Goal: Task Accomplishment & Management: Manage account settings

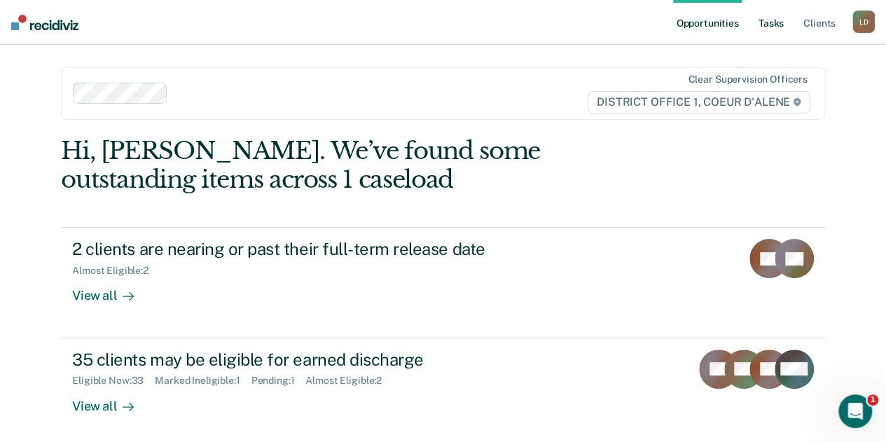
click at [769, 22] on link "Tasks" at bounding box center [770, 22] width 31 height 45
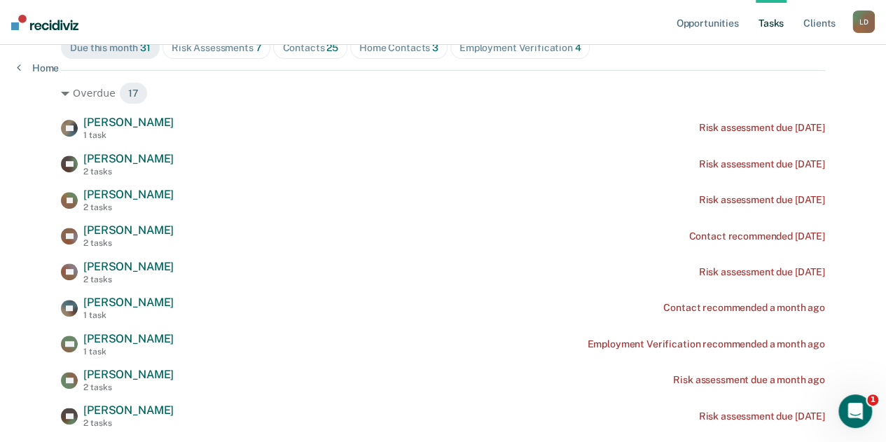
scroll to position [210, 0]
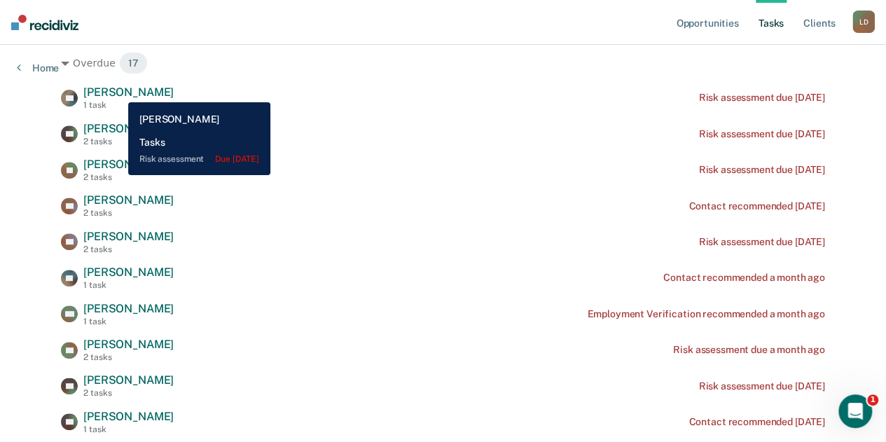
click at [118, 92] on span "[PERSON_NAME]" at bounding box center [128, 91] width 90 height 13
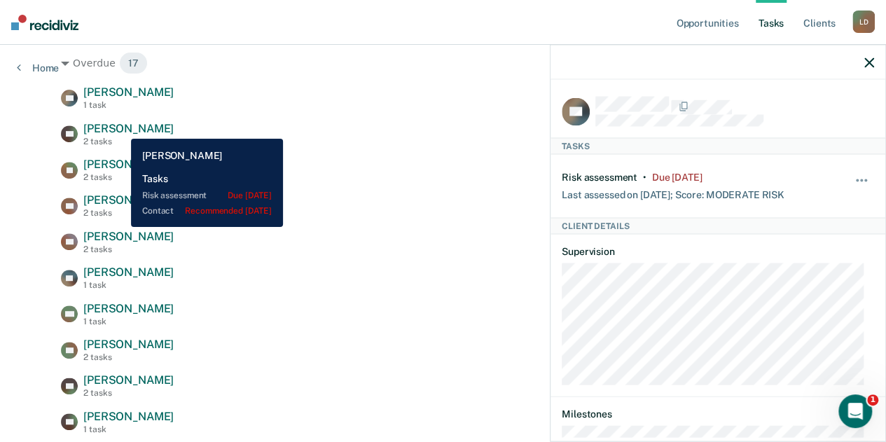
click at [120, 128] on span "[PERSON_NAME]" at bounding box center [128, 128] width 90 height 13
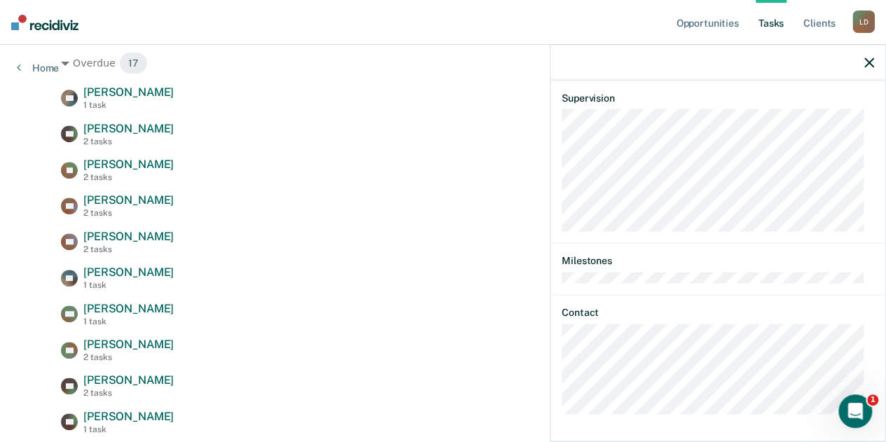
scroll to position [0, 0]
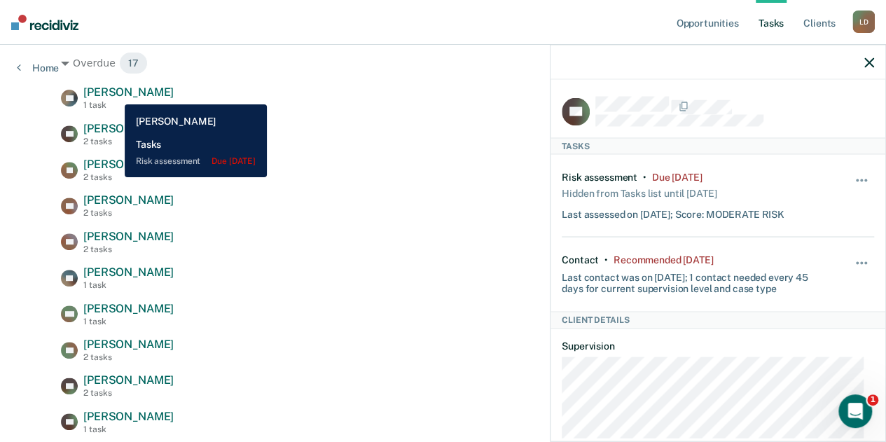
click at [114, 94] on span "[PERSON_NAME]" at bounding box center [128, 91] width 90 height 13
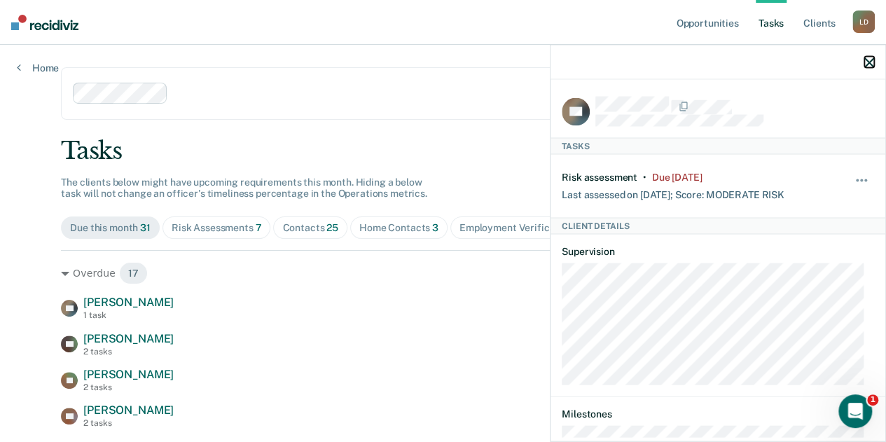
click at [868, 59] on icon "button" at bounding box center [869, 62] width 10 height 10
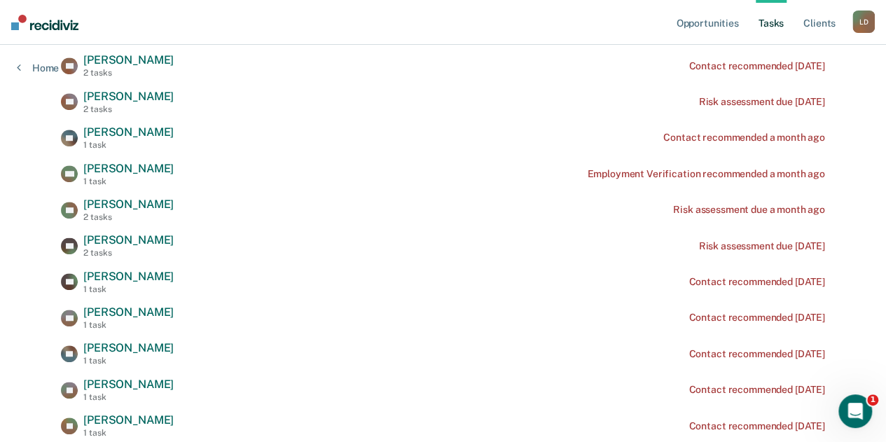
scroll to position [490, 0]
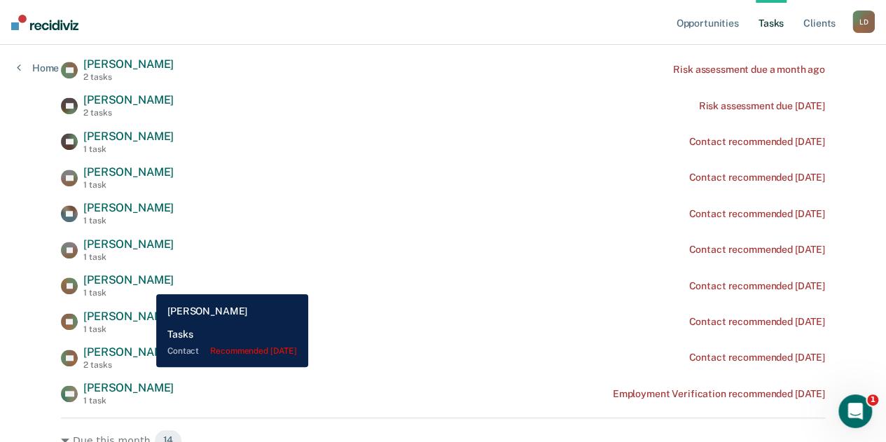
click at [146, 284] on span "[PERSON_NAME]" at bounding box center [128, 279] width 90 height 13
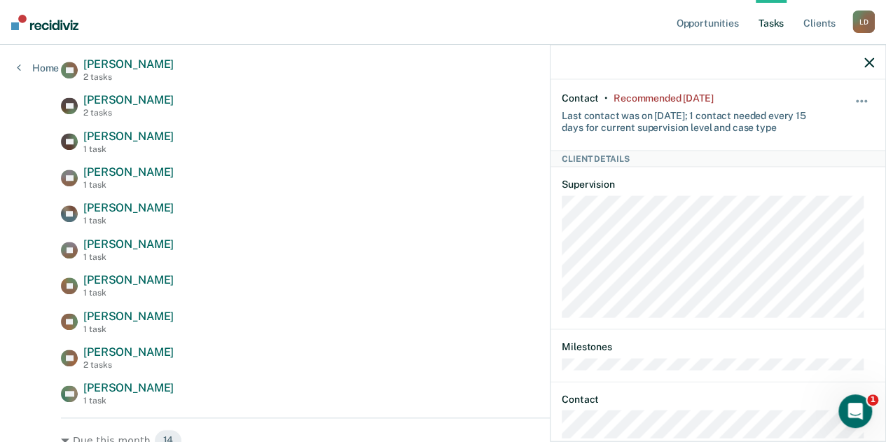
scroll to position [165, 0]
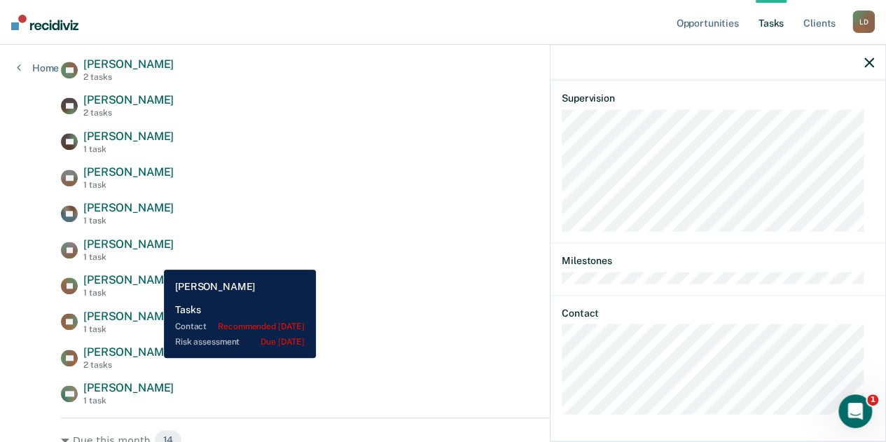
click at [153, 358] on span "[PERSON_NAME]" at bounding box center [128, 351] width 90 height 13
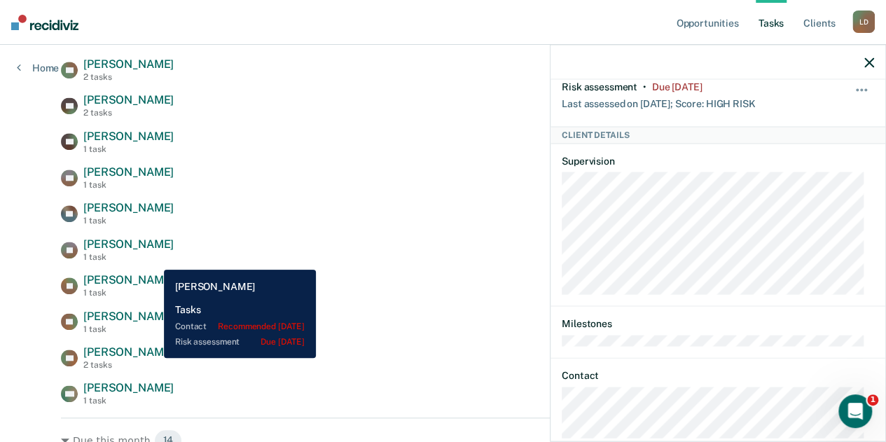
scroll to position [228, 0]
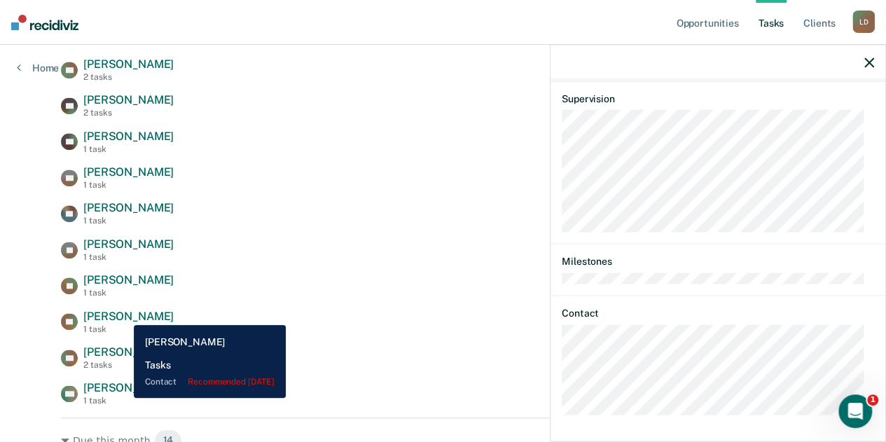
click at [123, 314] on span "[PERSON_NAME]" at bounding box center [128, 315] width 90 height 13
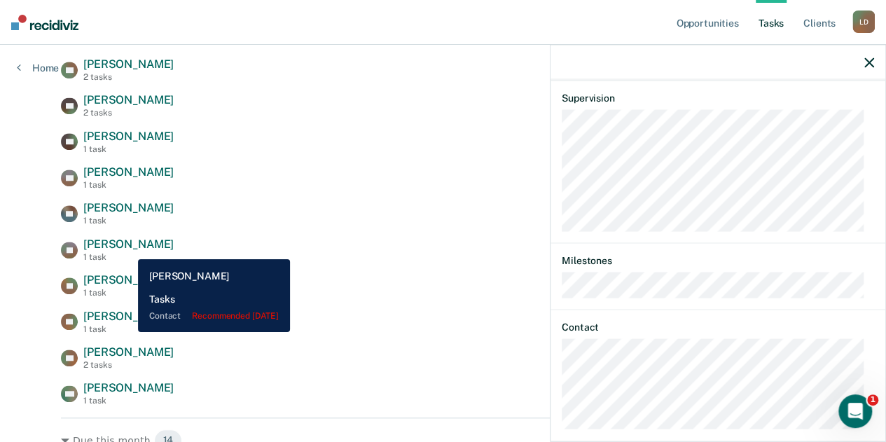
click at [127, 249] on span "[PERSON_NAME]" at bounding box center [128, 243] width 90 height 13
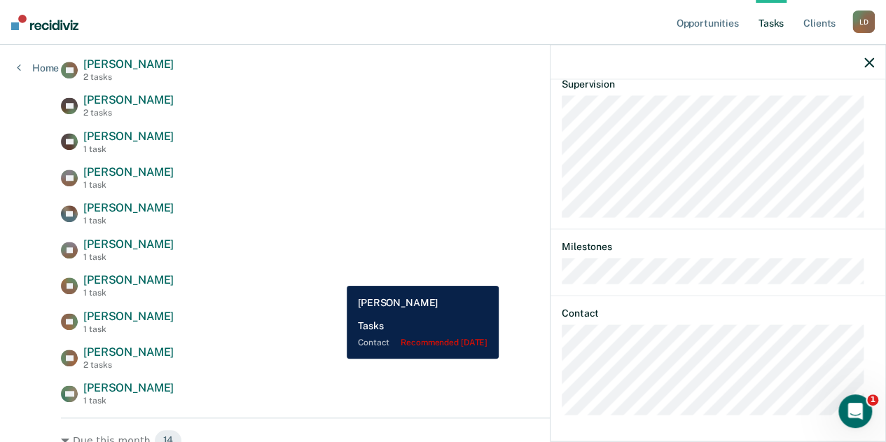
scroll to position [280, 0]
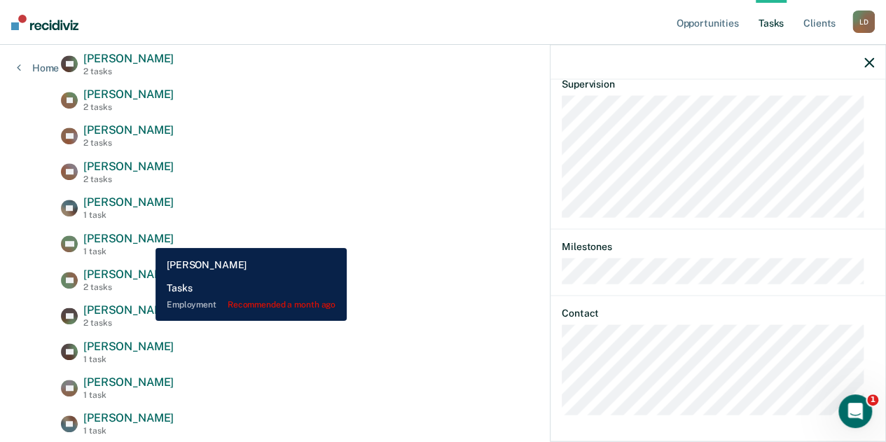
click at [145, 237] on span "[PERSON_NAME]" at bounding box center [128, 238] width 90 height 13
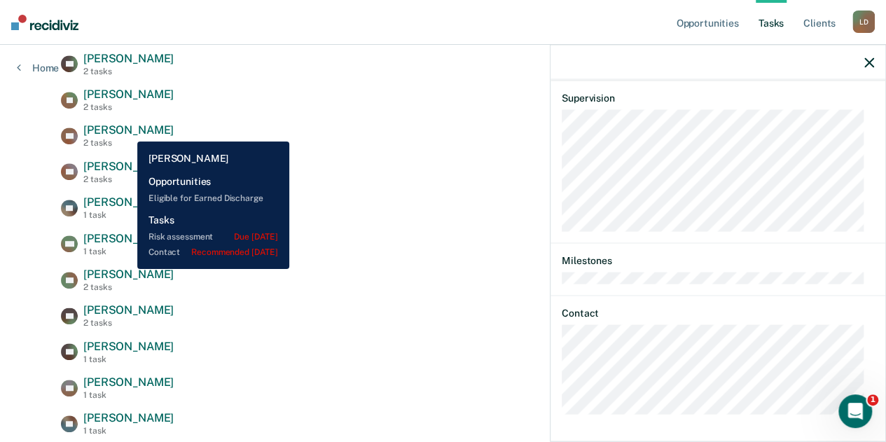
click at [127, 131] on span "[PERSON_NAME]" at bounding box center [128, 129] width 90 height 13
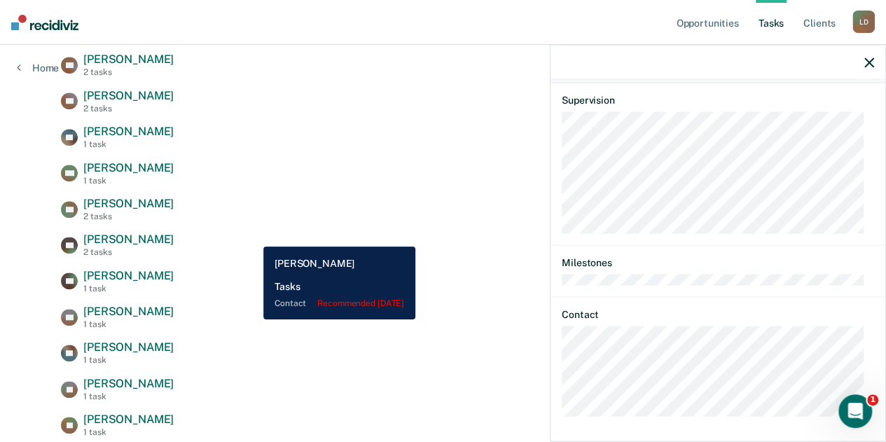
scroll to position [350, 0]
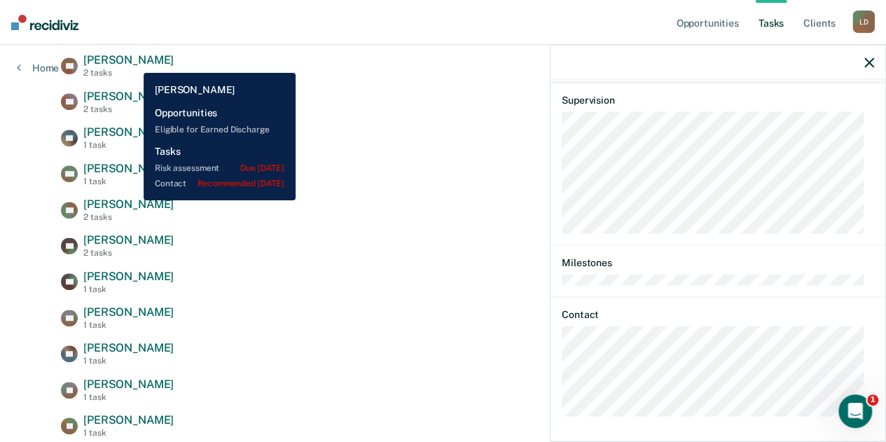
click at [133, 62] on span "[PERSON_NAME]" at bounding box center [128, 59] width 90 height 13
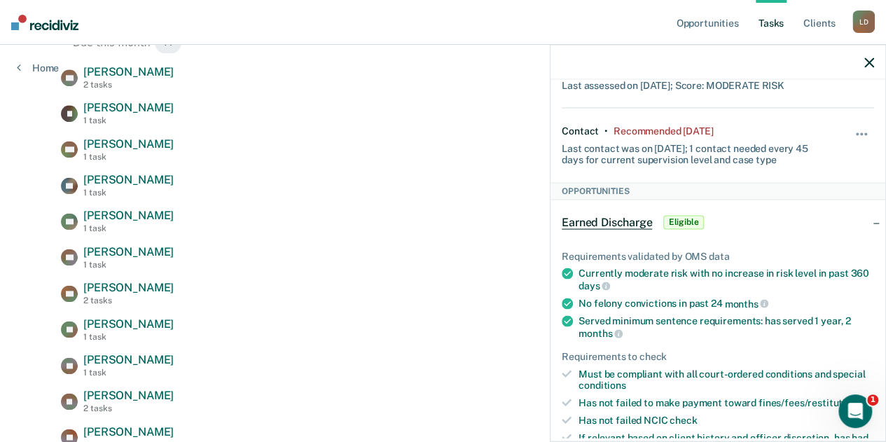
scroll to position [132, 0]
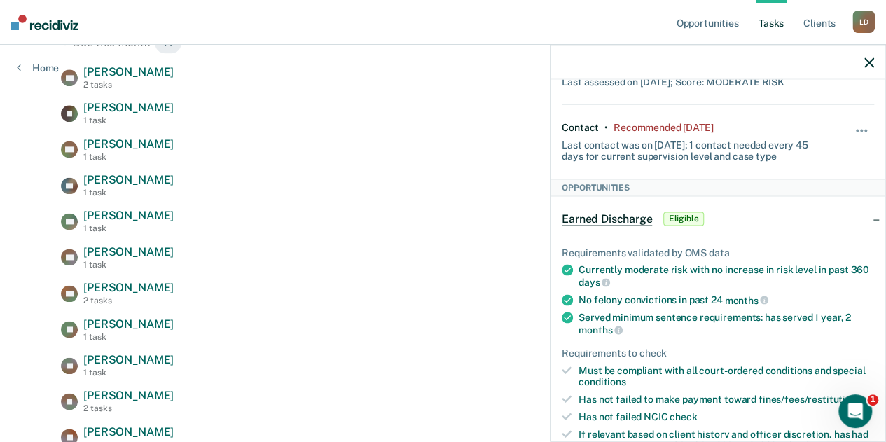
click at [696, 216] on span "Eligible" at bounding box center [683, 218] width 40 height 14
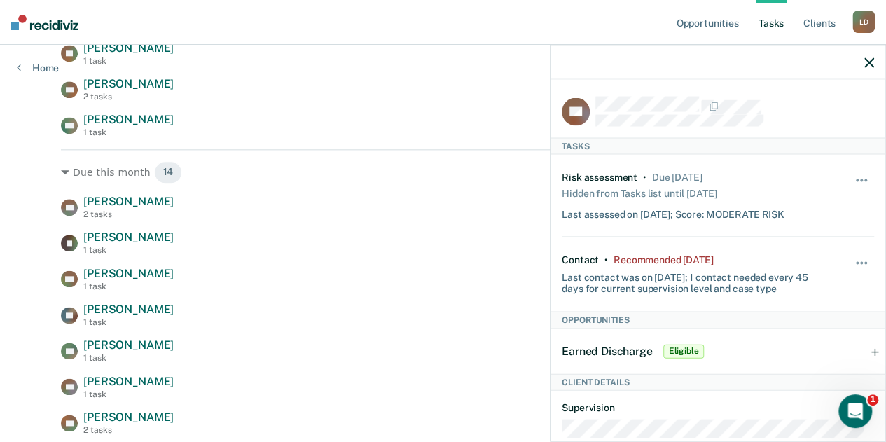
scroll to position [748, 0]
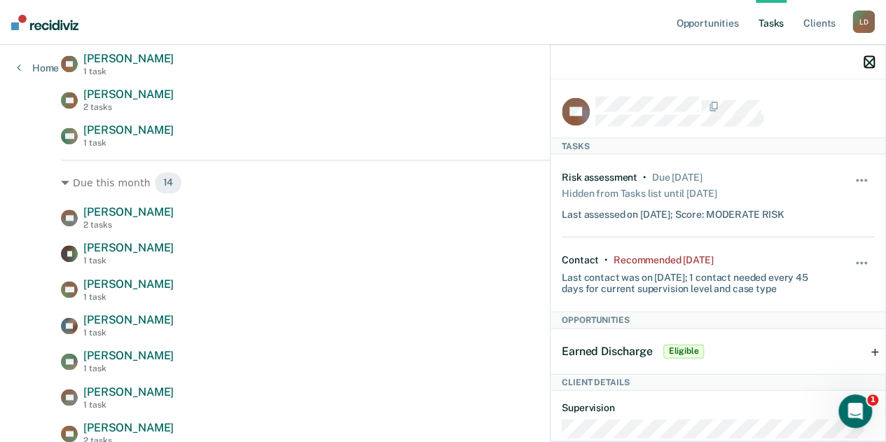
click at [867, 64] on icon "button" at bounding box center [869, 62] width 10 height 10
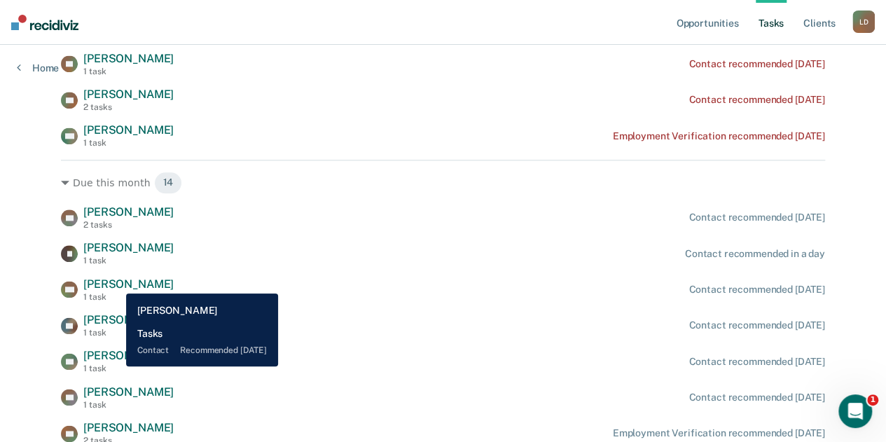
click at [116, 283] on span "[PERSON_NAME]" at bounding box center [128, 283] width 90 height 13
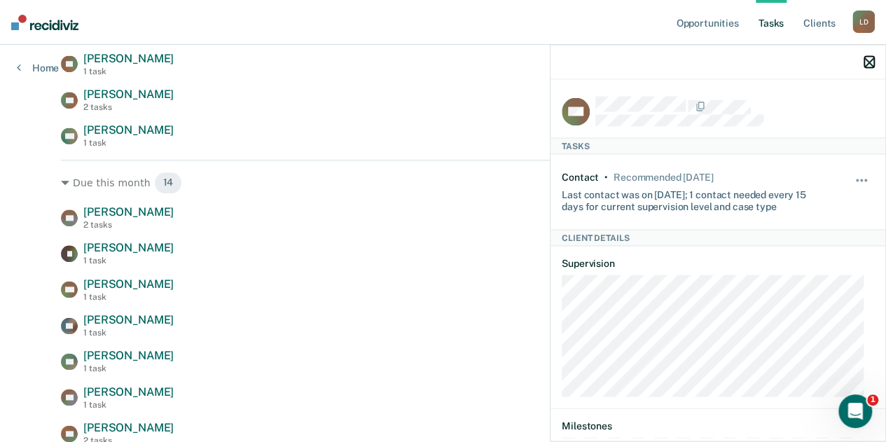
click at [871, 62] on icon "button" at bounding box center [869, 62] width 10 height 10
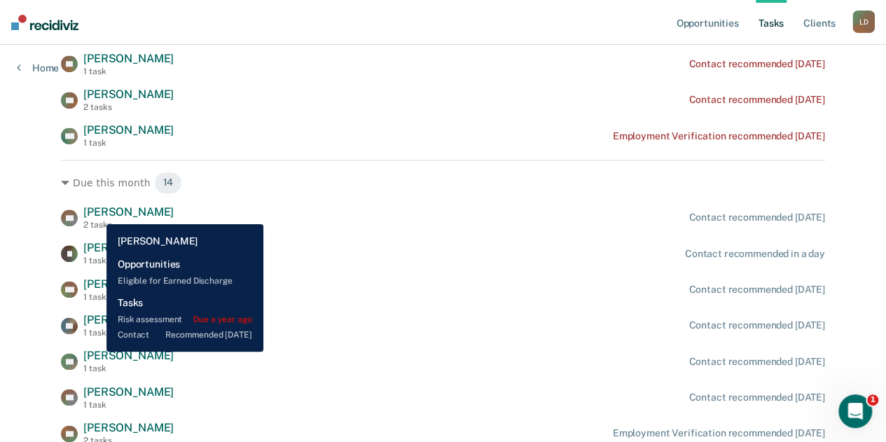
click at [97, 213] on span "[PERSON_NAME]" at bounding box center [128, 211] width 90 height 13
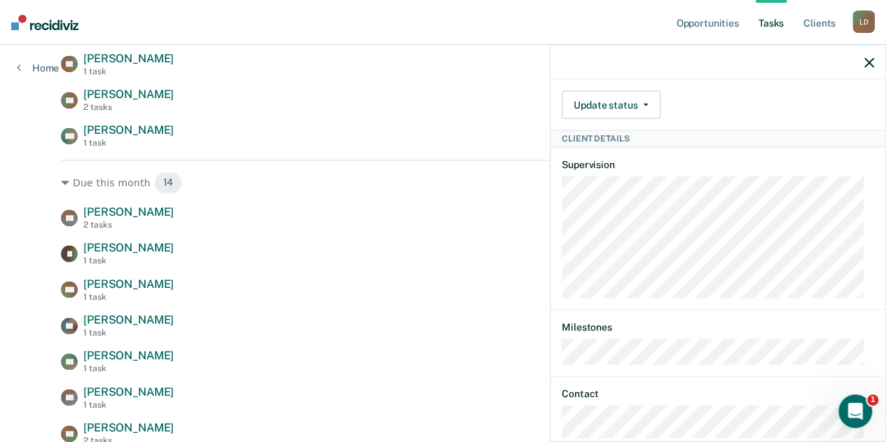
scroll to position [582, 0]
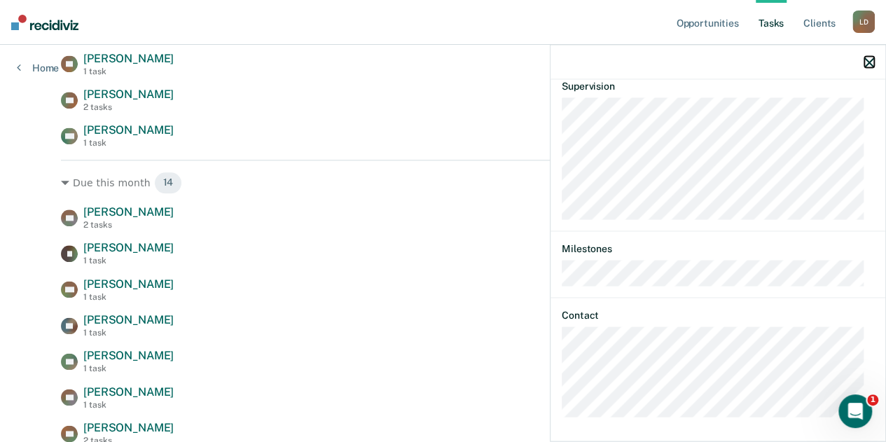
click at [868, 62] on icon "button" at bounding box center [869, 62] width 10 height 10
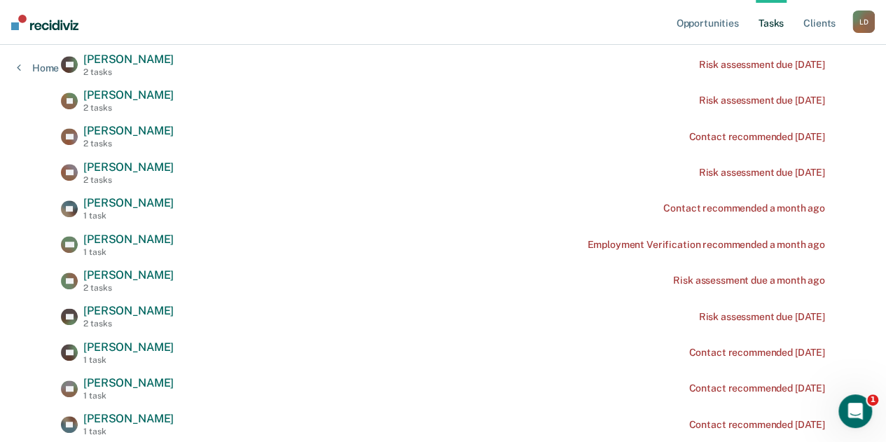
scroll to position [258, 0]
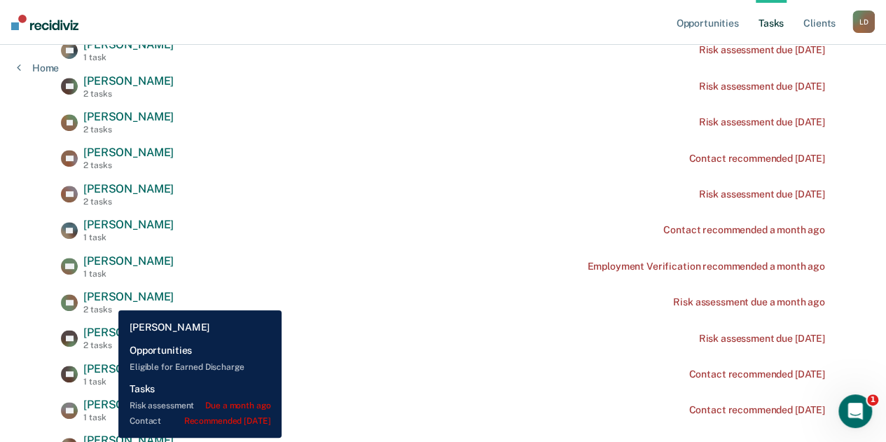
click at [108, 300] on span "[PERSON_NAME]" at bounding box center [128, 296] width 90 height 13
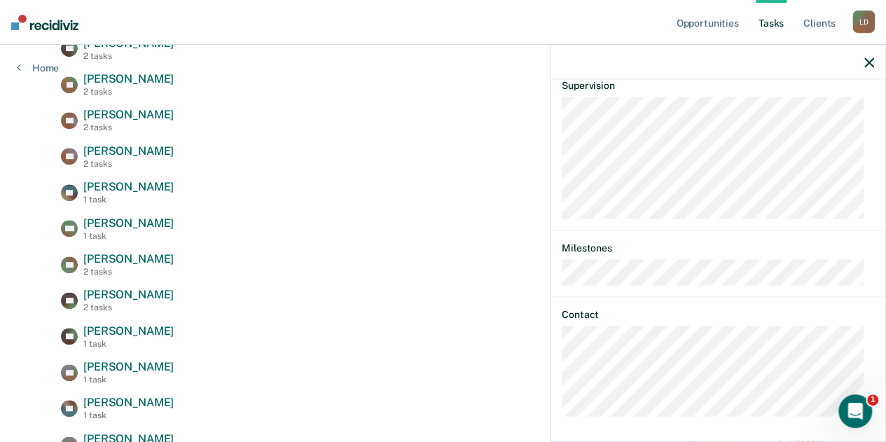
scroll to position [328, 0]
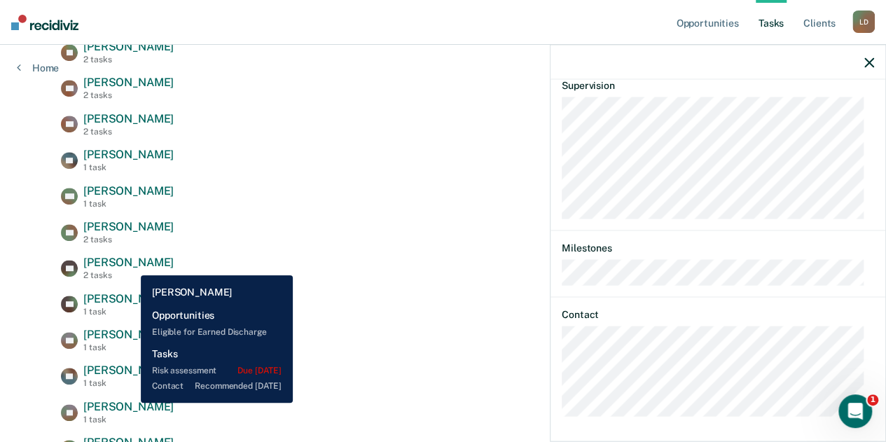
click at [130, 265] on span "[PERSON_NAME]" at bounding box center [128, 262] width 90 height 13
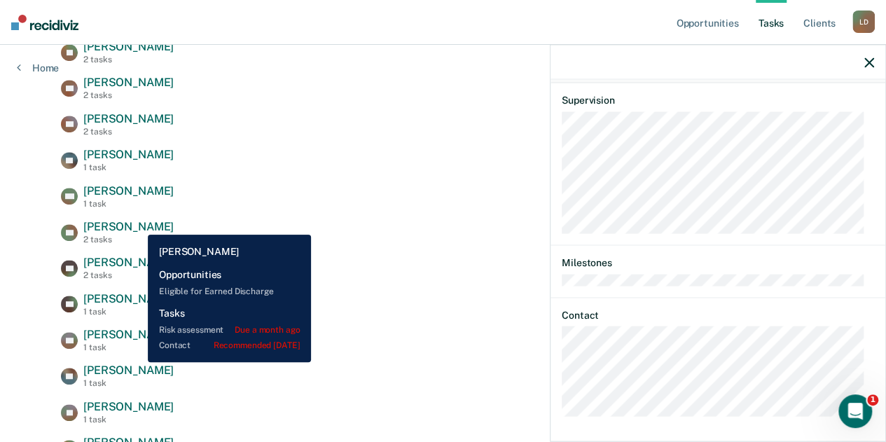
click at [137, 224] on span "[PERSON_NAME]" at bounding box center [128, 226] width 90 height 13
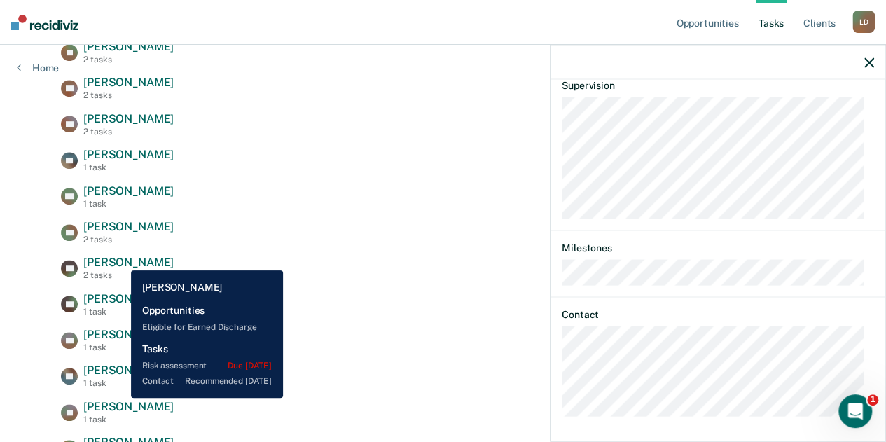
click at [120, 260] on span "[PERSON_NAME]" at bounding box center [128, 262] width 90 height 13
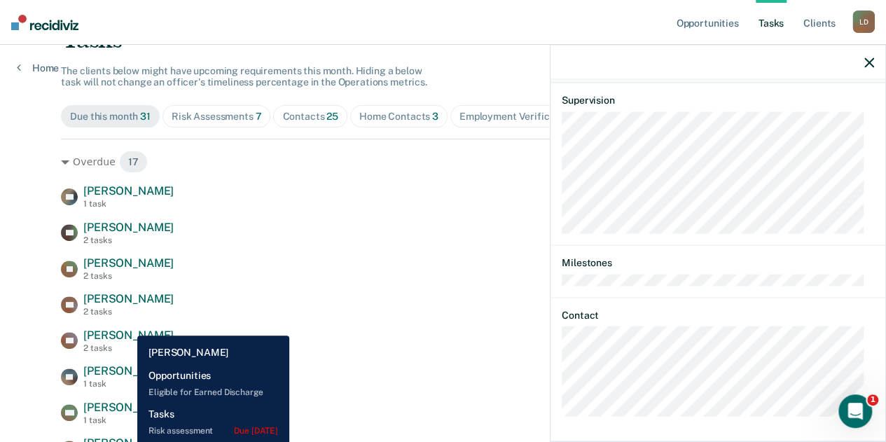
scroll to position [188, 0]
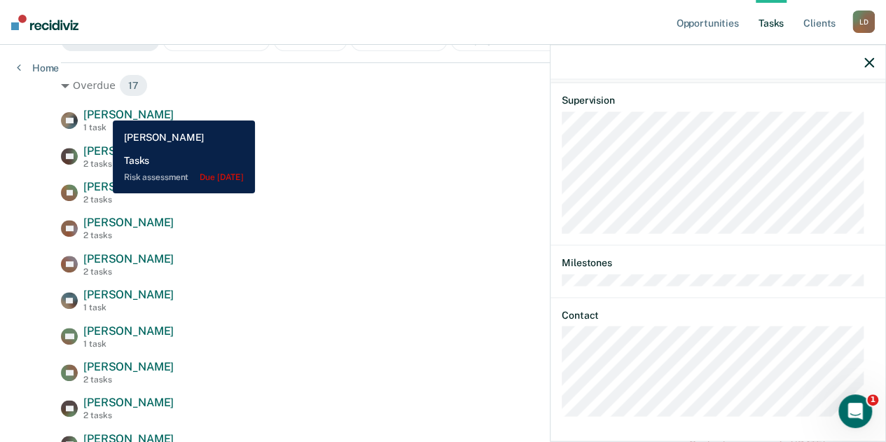
click at [102, 110] on span "[PERSON_NAME]" at bounding box center [128, 114] width 90 height 13
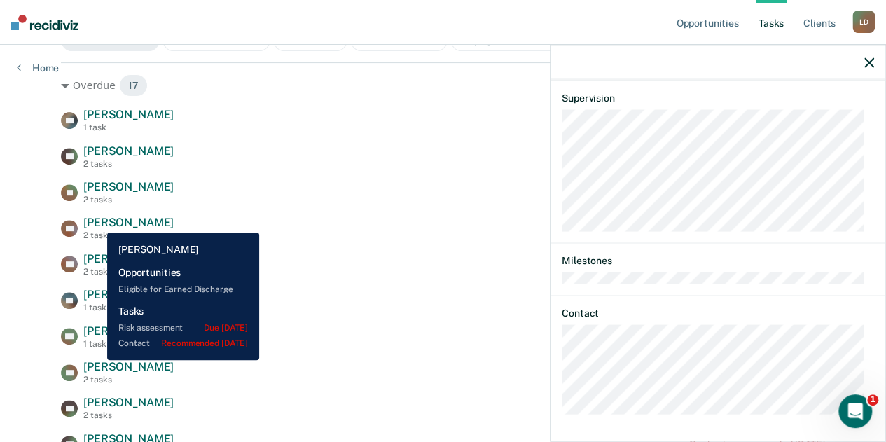
click at [97, 222] on span "[PERSON_NAME]" at bounding box center [128, 222] width 90 height 13
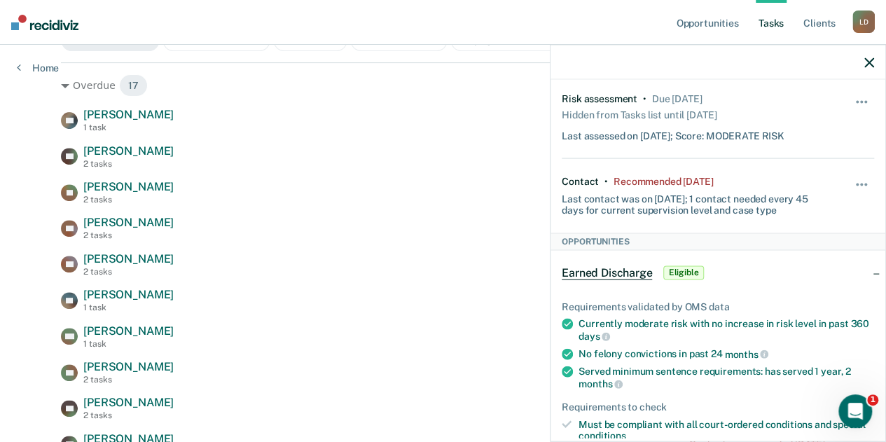
scroll to position [0, 0]
